Goal: Task Accomplishment & Management: Use online tool/utility

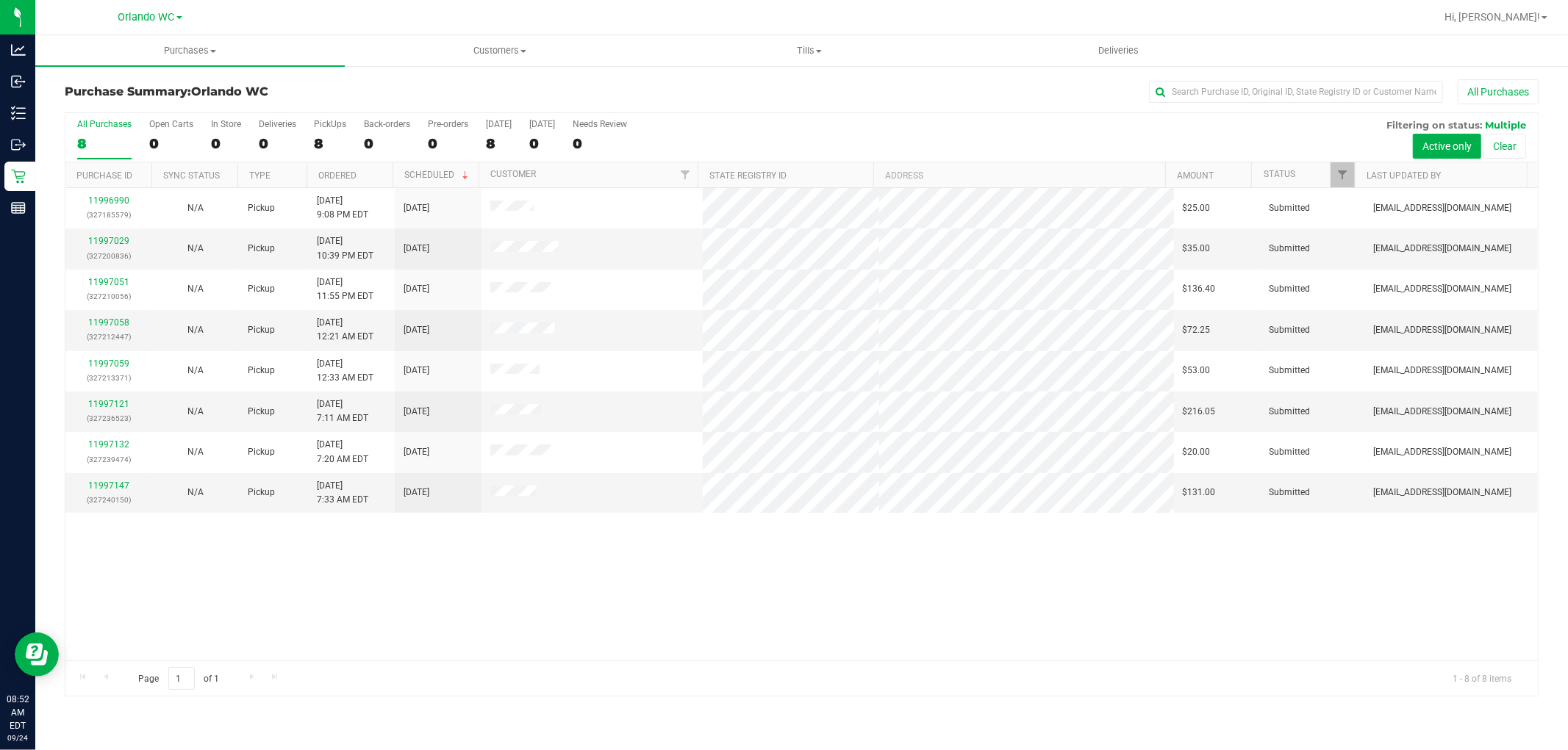
drag, startPoint x: 625, startPoint y: 601, endPoint x: 627, endPoint y: 578, distance: 23.1
click at [625, 596] on div "11996990 (327185579) N/A Pickup [DATE] 9:08 PM EDT 9/24/2025 $25.00 Submitted […" at bounding box center [802, 423] width 1473 height 472
click at [819, 52] on span at bounding box center [819, 51] width 6 height 3
click at [748, 90] on span "Manage tills" at bounding box center [704, 88] width 100 height 12
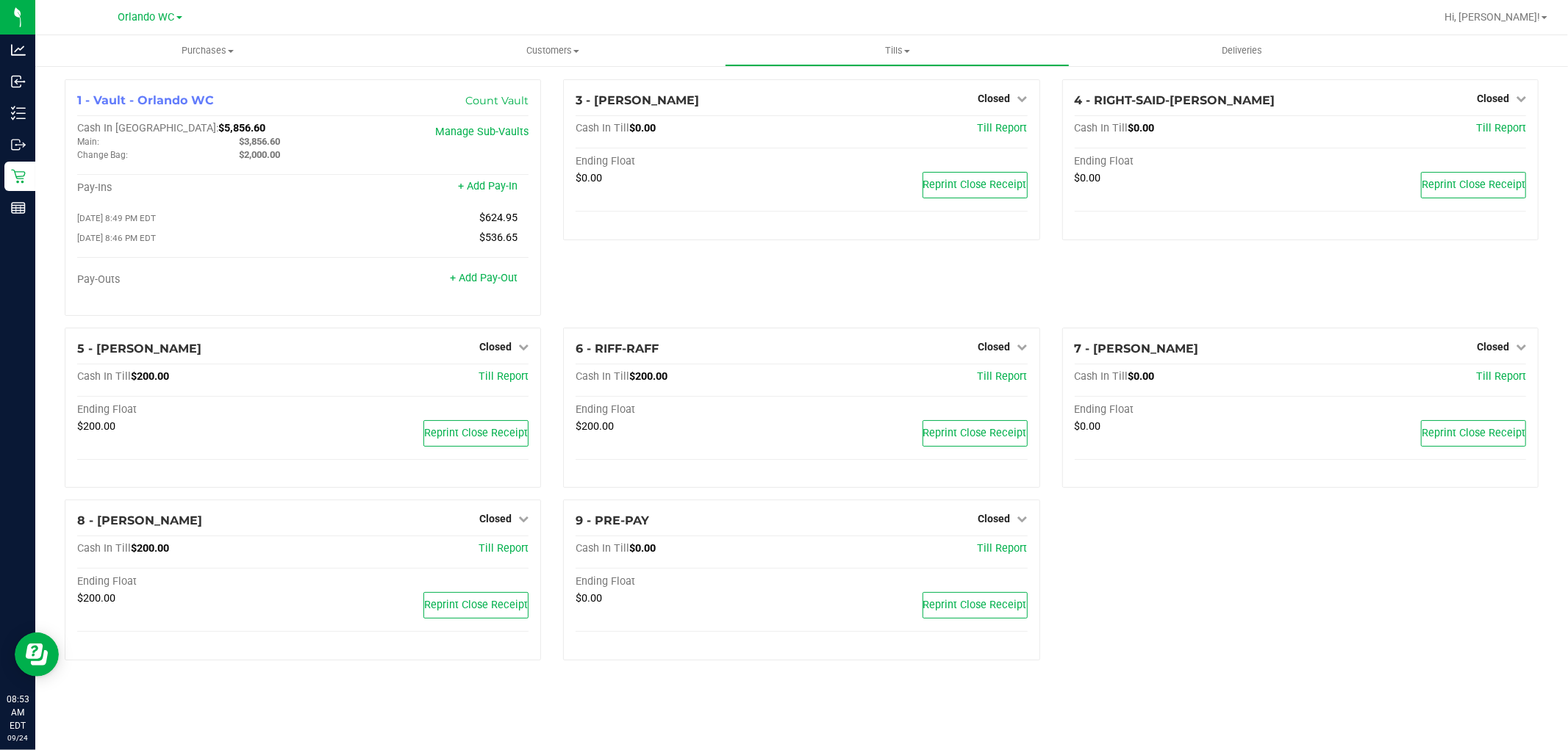
click at [1094, 575] on div "1 - Vault - Orlando WC Count Vault Cash In Vault: $5,856.60 Main: $3,856.60 Cha…" at bounding box center [801, 375] width 1496 height 593
click at [994, 351] on span "Closed" at bounding box center [994, 346] width 32 height 11
click at [986, 382] on link "Open Till" at bounding box center [994, 376] width 39 height 11
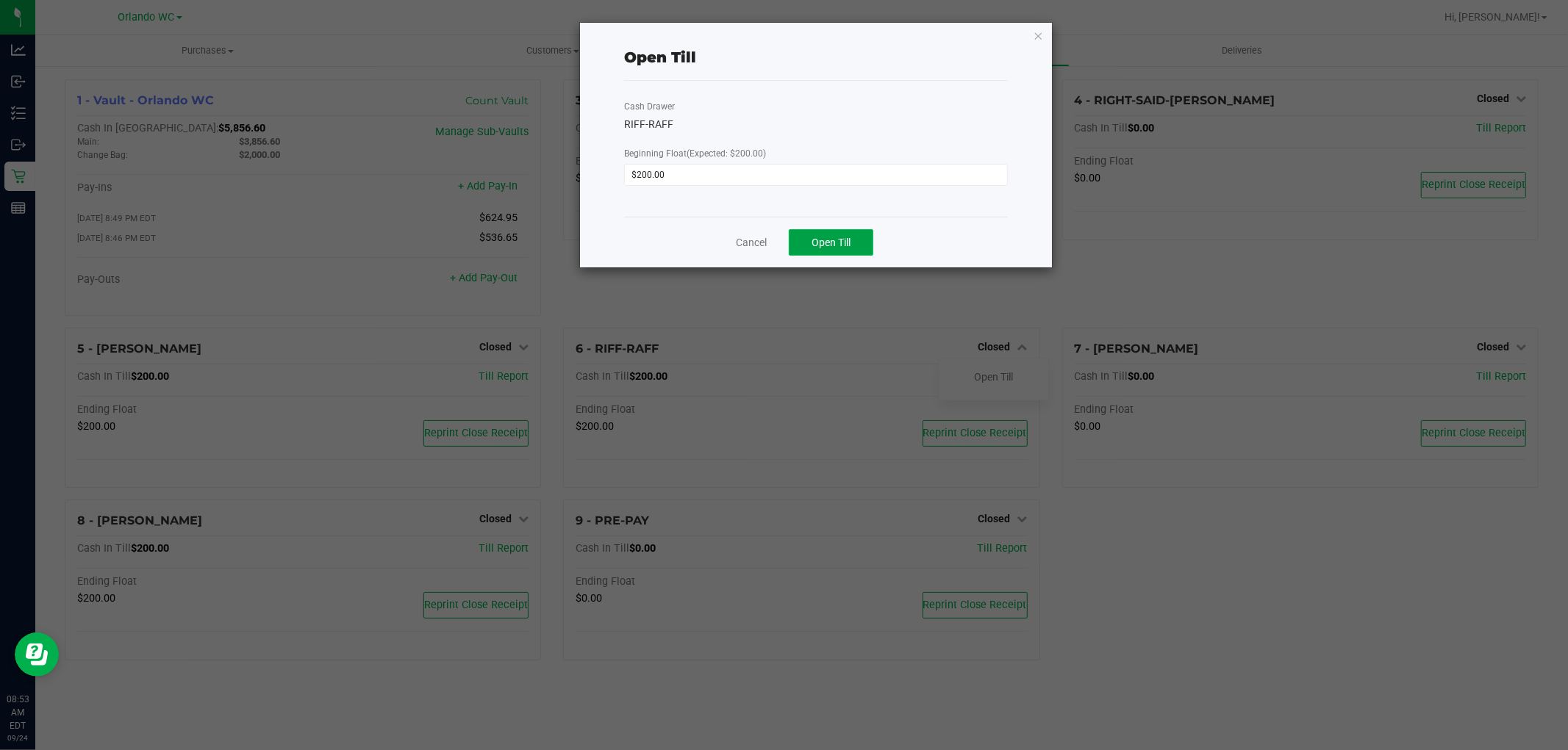
click at [866, 244] on button "Open Till" at bounding box center [831, 243] width 85 height 26
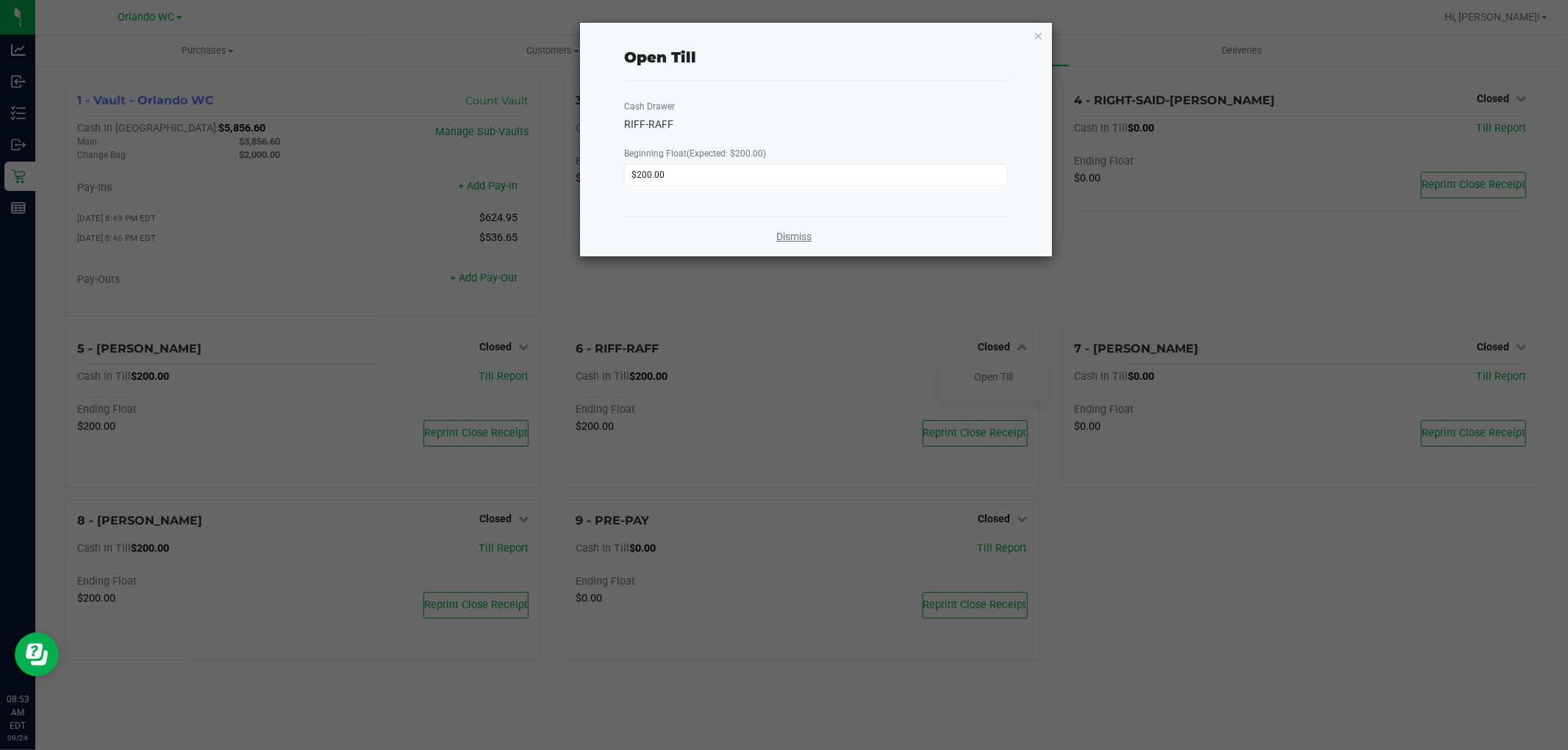
click at [809, 237] on link "Dismiss" at bounding box center [794, 237] width 35 height 16
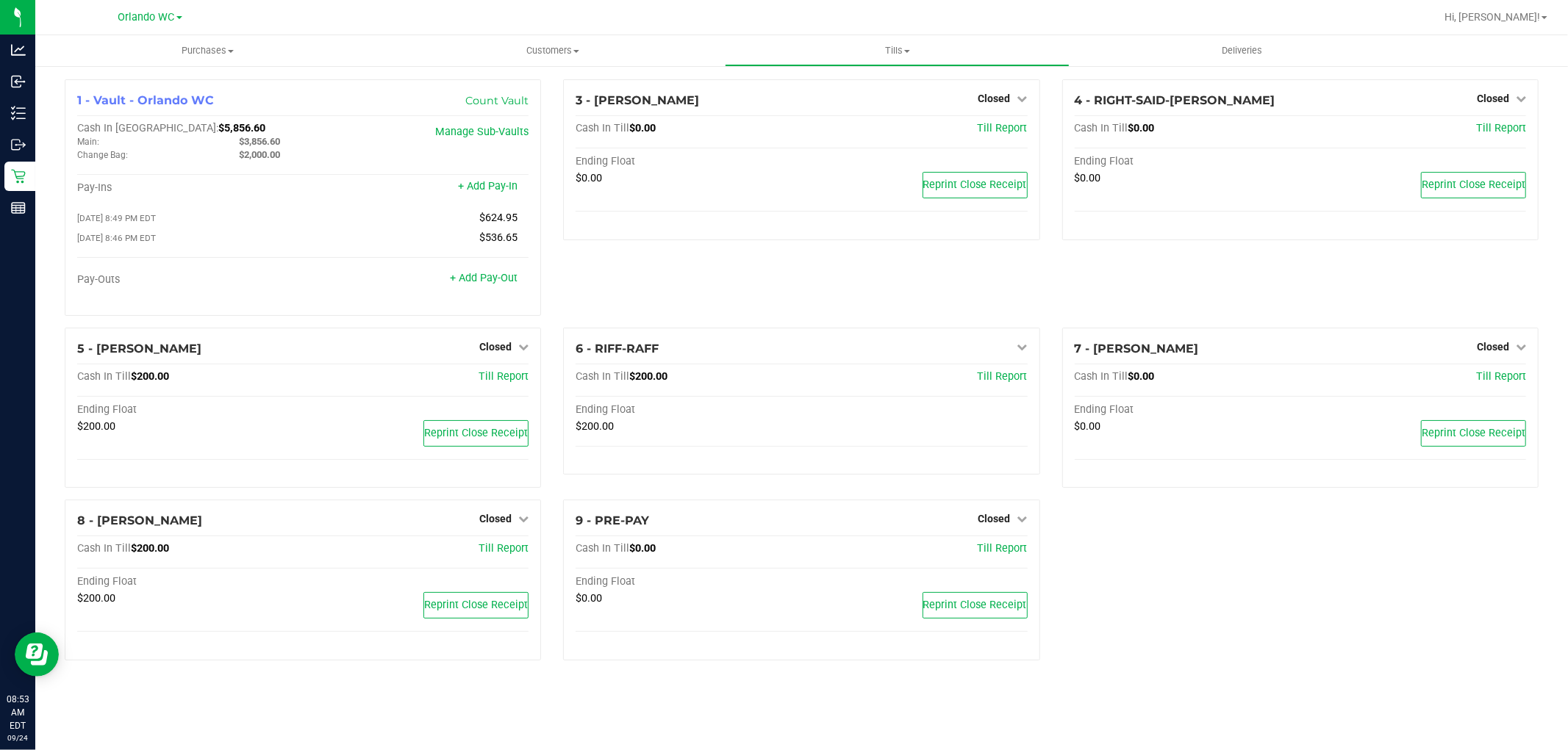
click at [795, 320] on div "3 - [PERSON_NAME]-DERULO Closed Open Till Cash In Till $0.00 Till Report Ending…" at bounding box center [801, 203] width 499 height 248
click at [491, 342] on div "Closed" at bounding box center [504, 347] width 49 height 17
click at [501, 353] on span "Closed" at bounding box center [495, 346] width 32 height 11
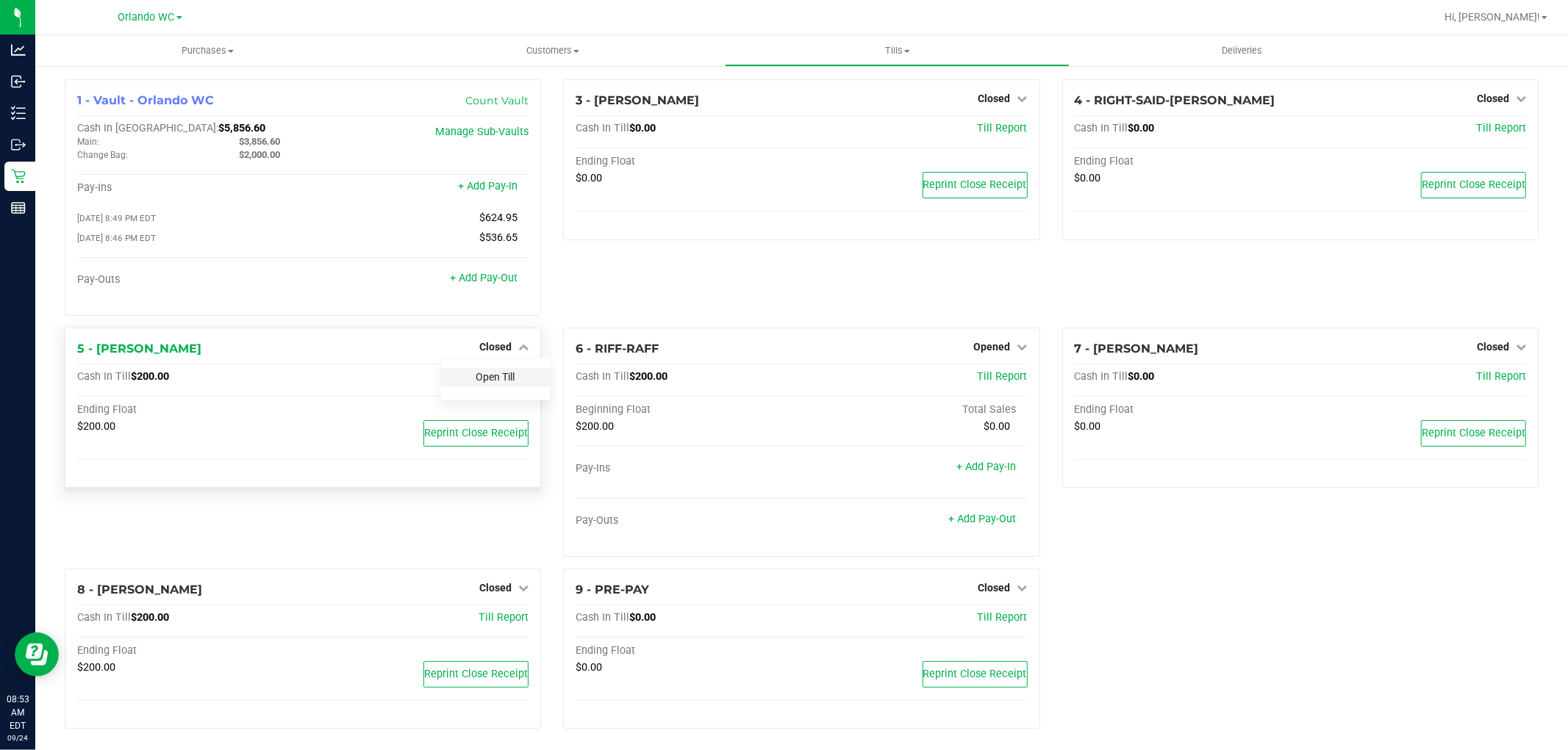
click at [497, 378] on link "Open Till" at bounding box center [494, 376] width 39 height 11
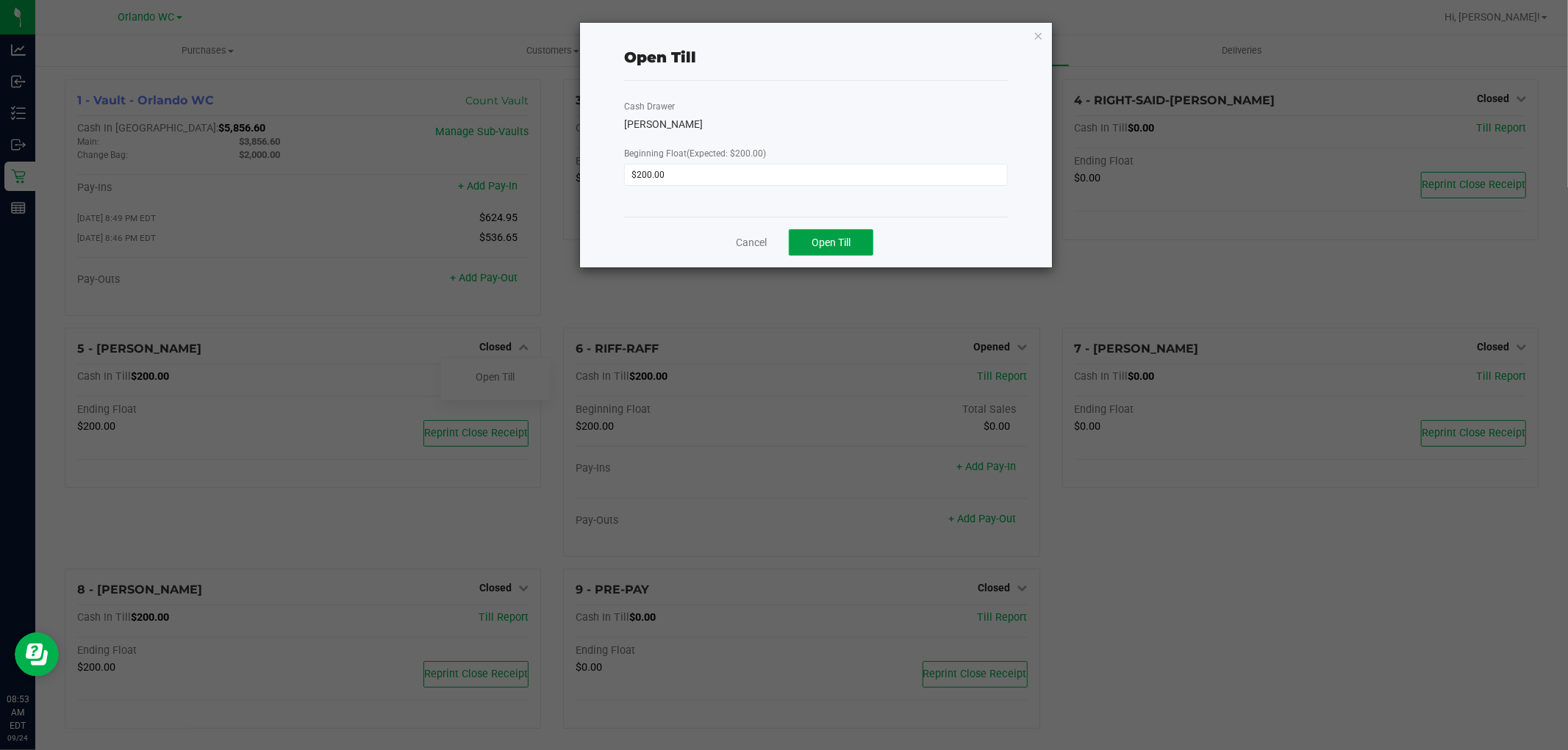
click at [825, 232] on button "Open Till" at bounding box center [831, 243] width 85 height 26
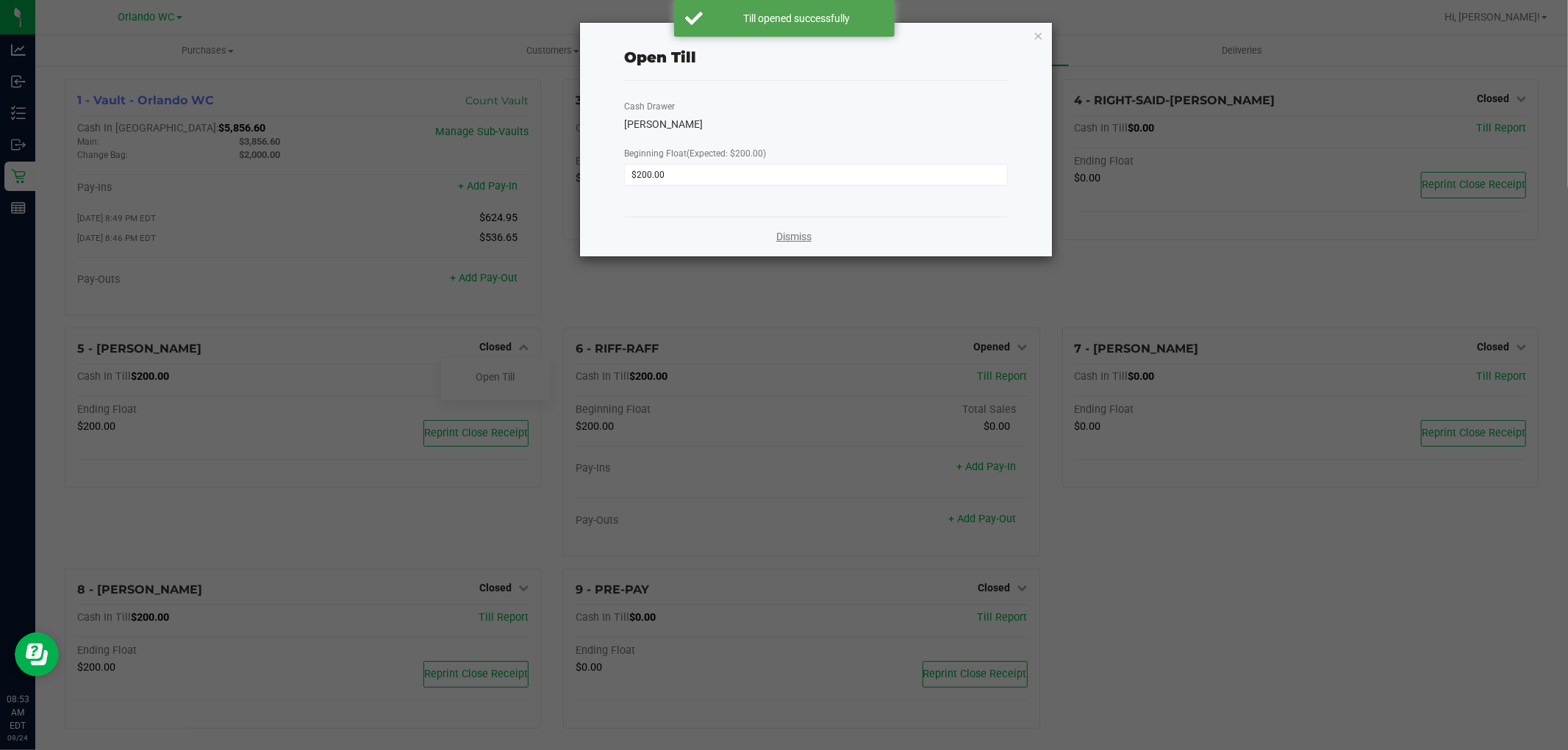
click at [809, 231] on link "Dismiss" at bounding box center [794, 237] width 35 height 16
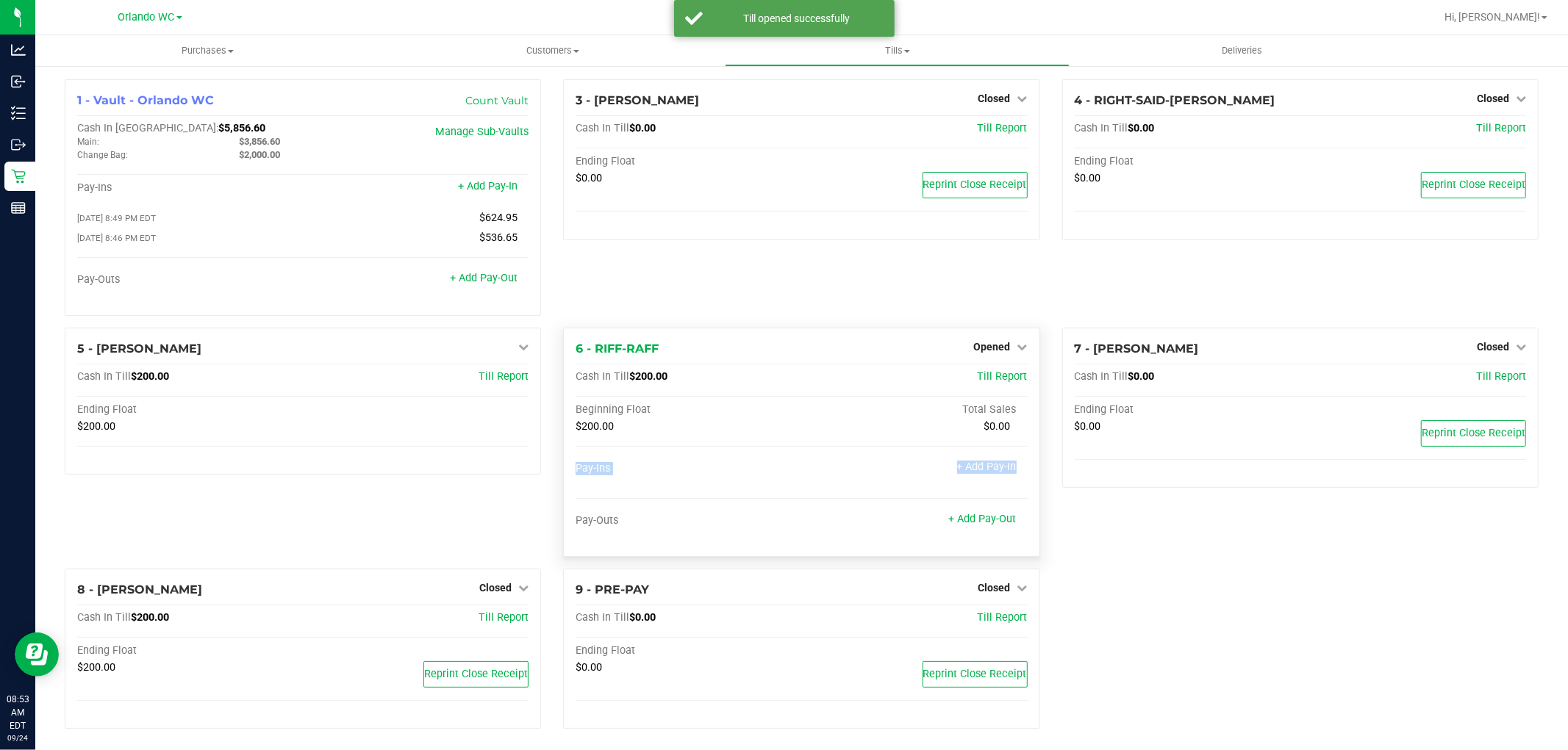
drag, startPoint x: 813, startPoint y: 501, endPoint x: 591, endPoint y: 541, distance: 225.6
click at [797, 503] on div "Pay-Ins + Add Pay-In Pay-Outs + Add Pay-Out" at bounding box center [801, 503] width 452 height 82
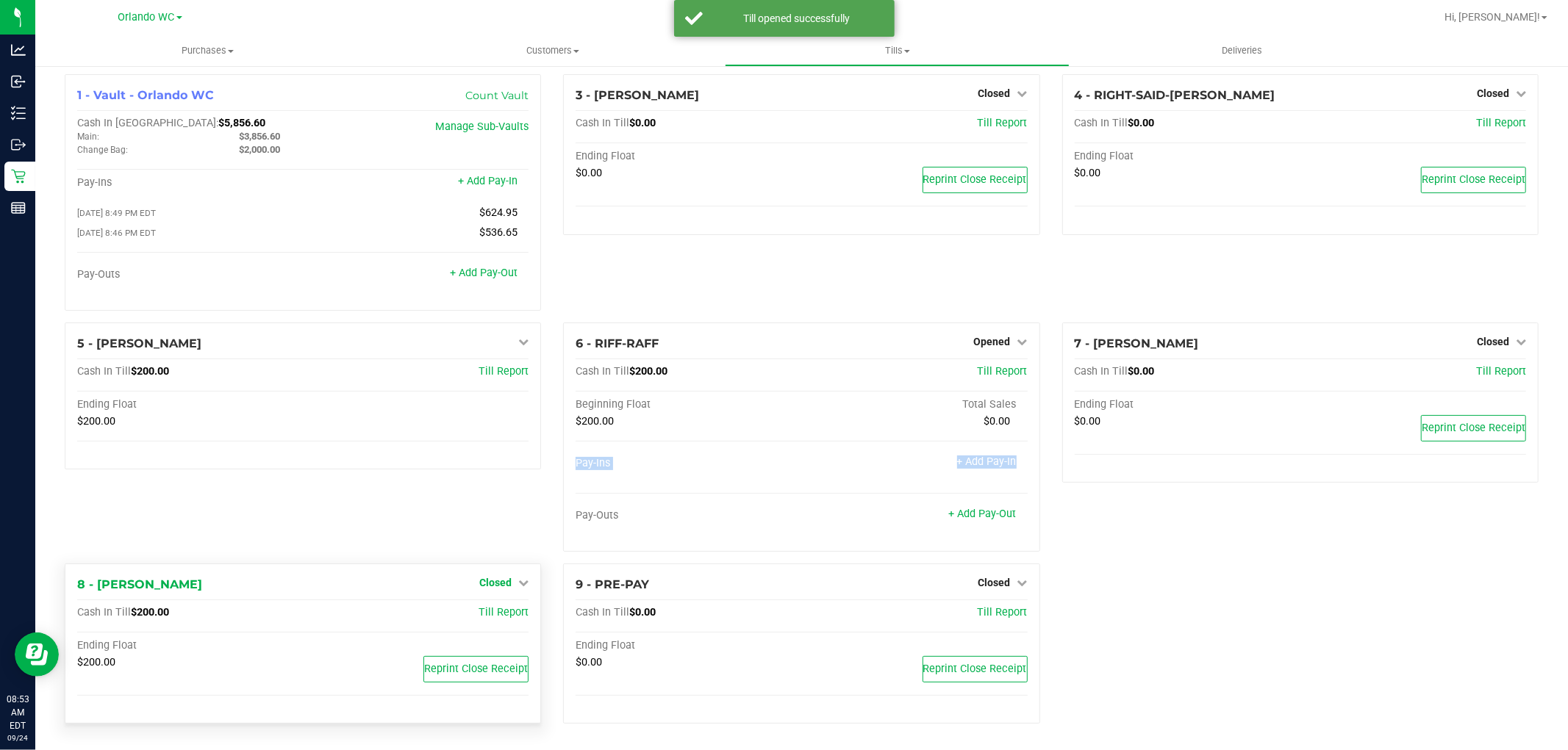
scroll to position [9, 0]
click at [504, 579] on span "Closed" at bounding box center [495, 582] width 32 height 11
click at [493, 613] on link "Open Till" at bounding box center [494, 612] width 39 height 11
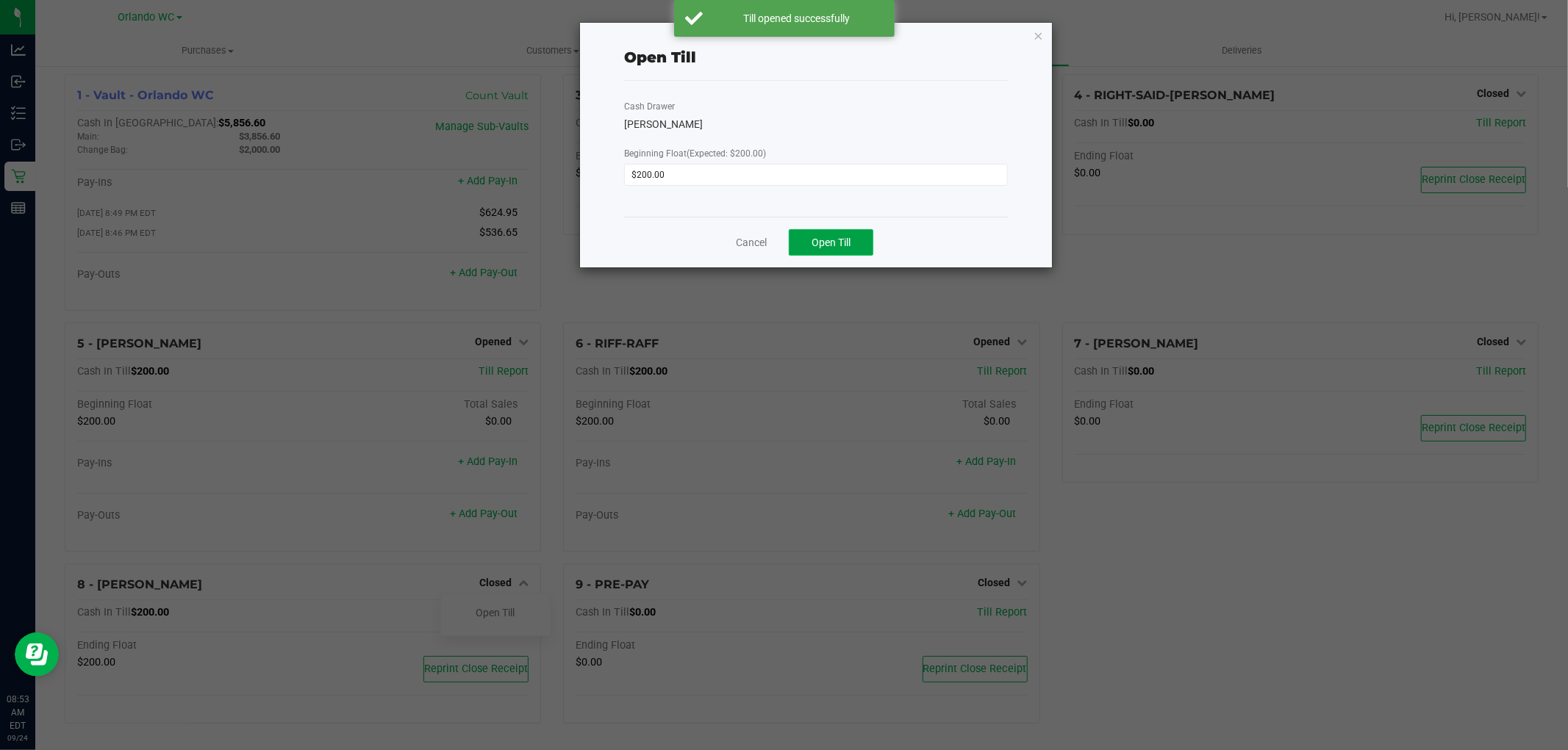
click at [832, 238] on span "Open Till" at bounding box center [831, 242] width 39 height 11
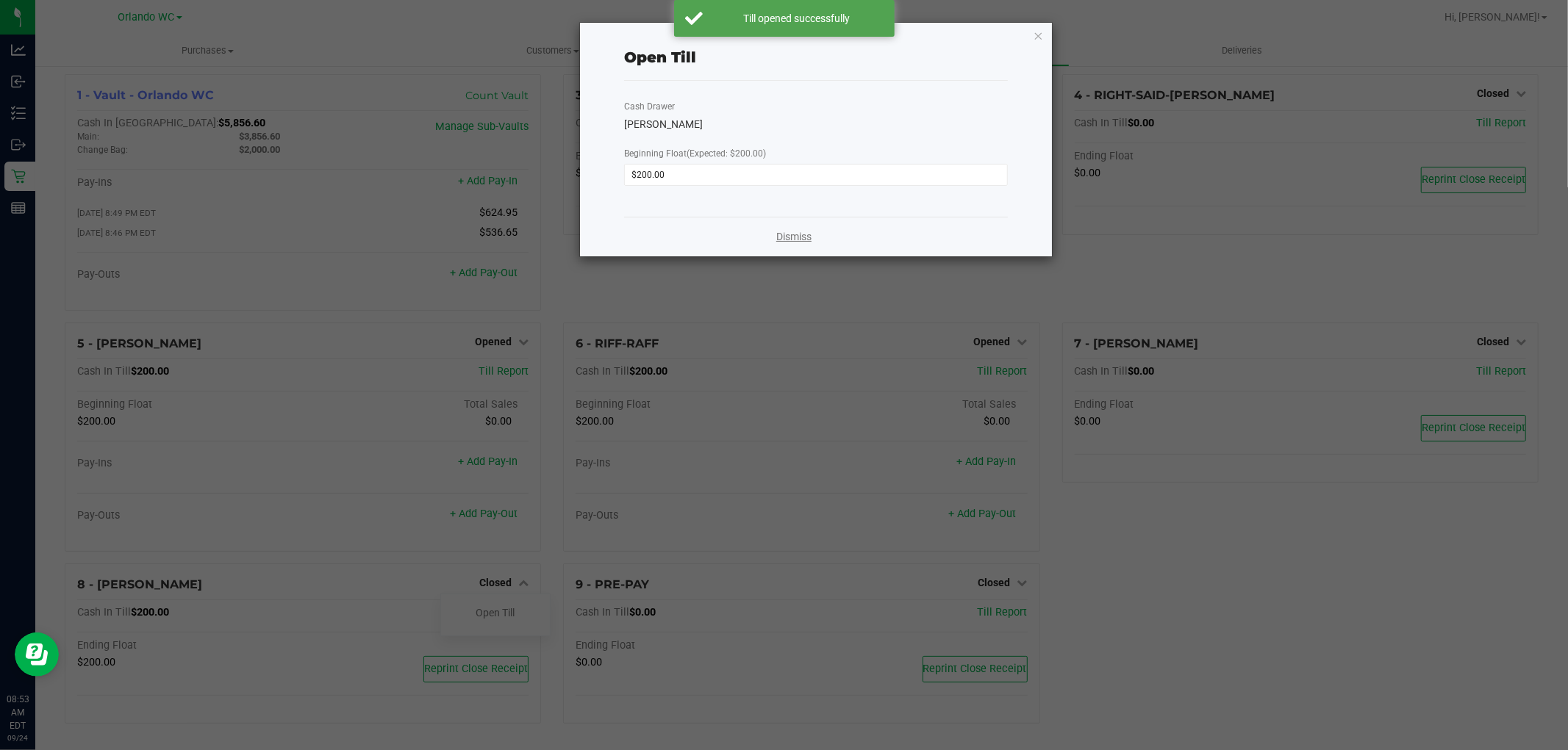
click at [785, 235] on link "Dismiss" at bounding box center [794, 237] width 35 height 16
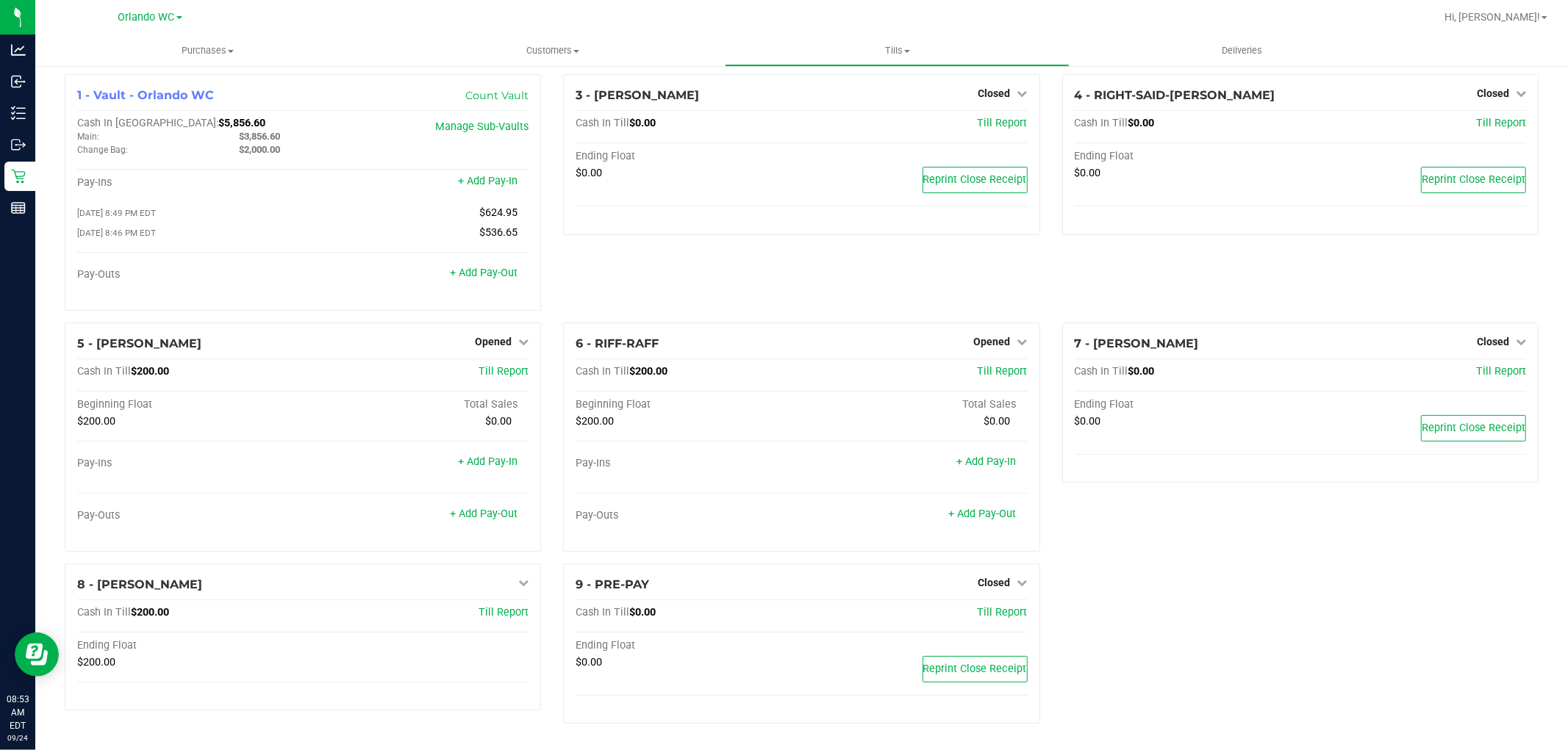
click at [749, 298] on div "3 - [PERSON_NAME]-DERULO Closed Open Till Cash In Till $0.00 Till Report Ending…" at bounding box center [801, 198] width 499 height 248
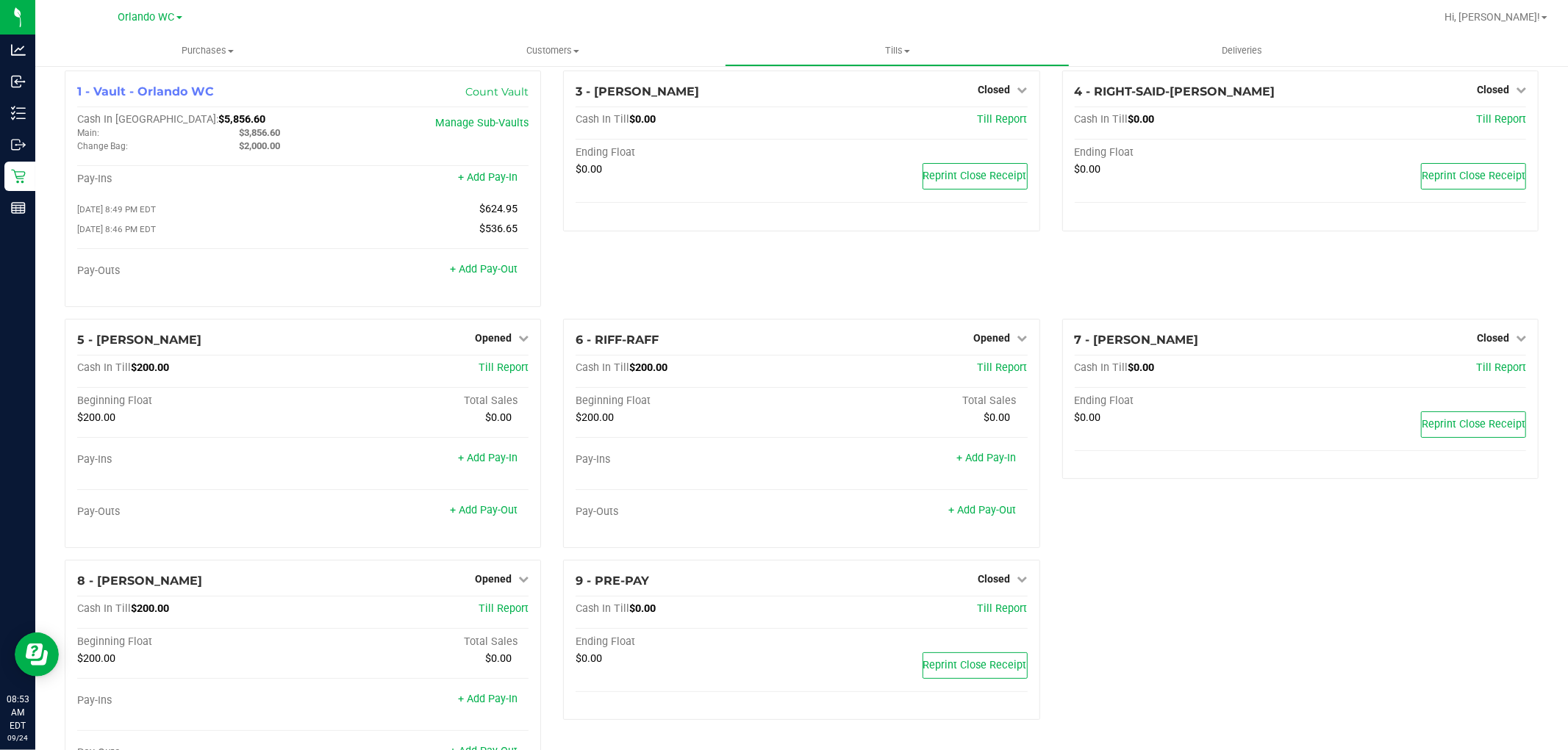
drag, startPoint x: 769, startPoint y: 271, endPoint x: 736, endPoint y: 281, distance: 34.5
click at [768, 267] on div "3 - [PERSON_NAME]-DERULO Closed Open Till Cash In Till $0.00 Till Report Ending…" at bounding box center [801, 195] width 499 height 248
click at [1404, 553] on div "7 - [PERSON_NAME] Closed Open Till Cash In Till $0.00 Till Report Ending Float …" at bounding box center [1300, 439] width 499 height 241
